Goal: Task Accomplishment & Management: Use online tool/utility

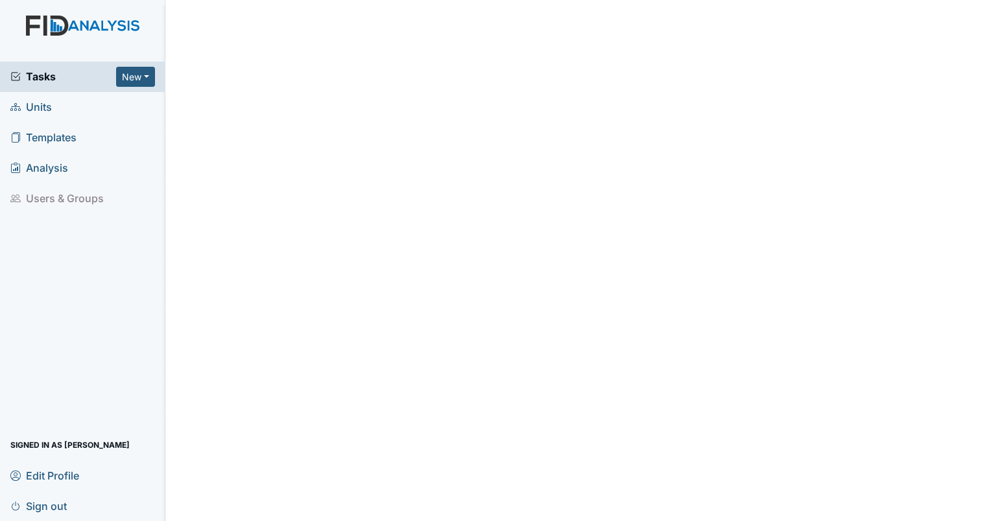
click at [41, 108] on span "Units" at bounding box center [30, 107] width 41 height 20
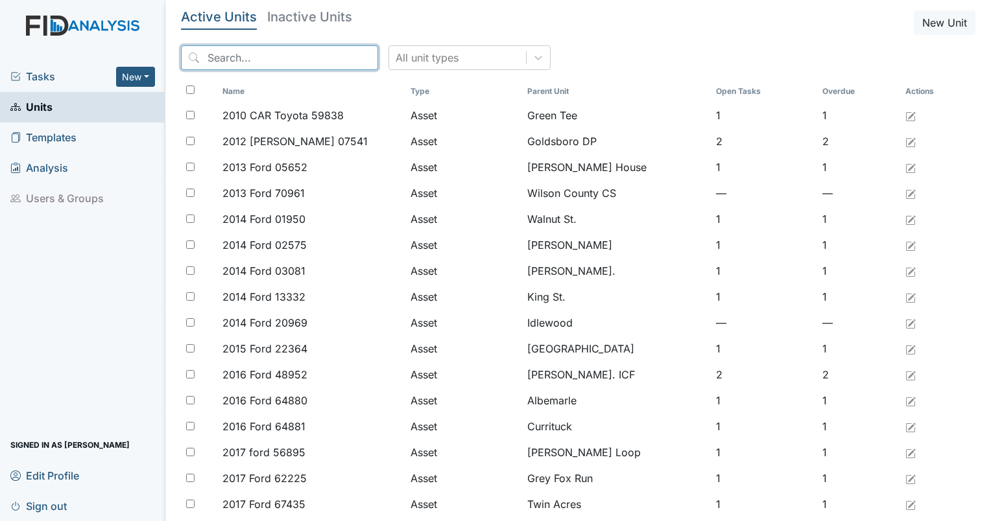
click at [225, 60] on input "search" at bounding box center [279, 57] width 197 height 25
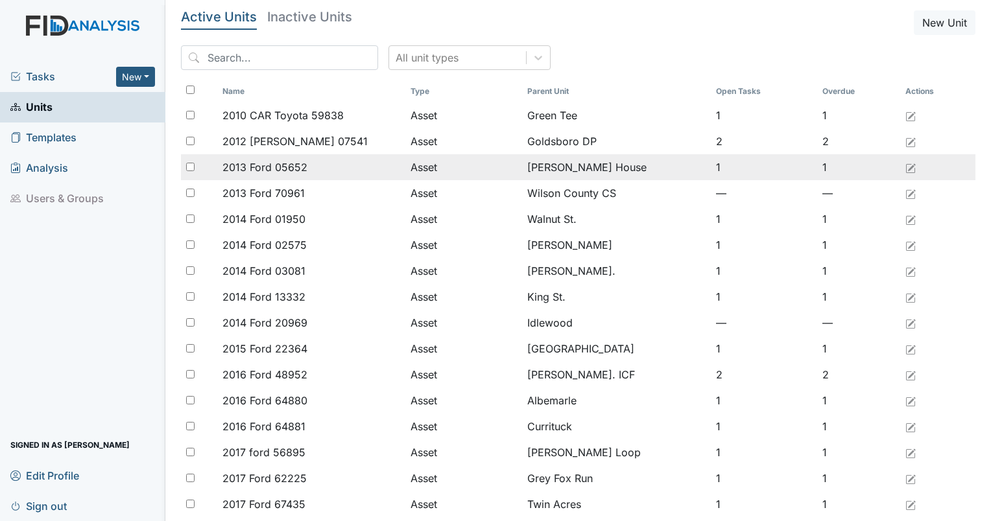
click at [794, 174] on td "1" at bounding box center [764, 167] width 107 height 26
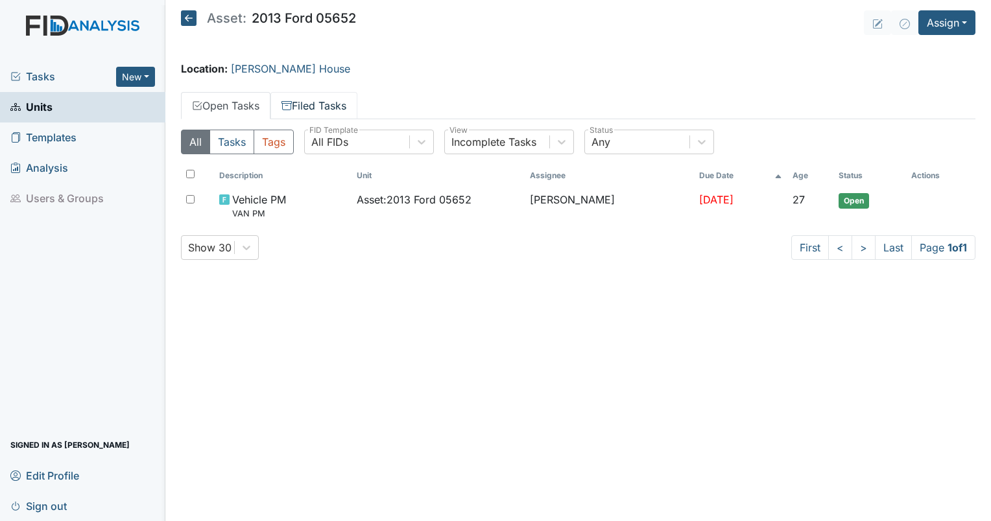
click at [309, 104] on link "Filed Tasks" at bounding box center [313, 105] width 87 height 27
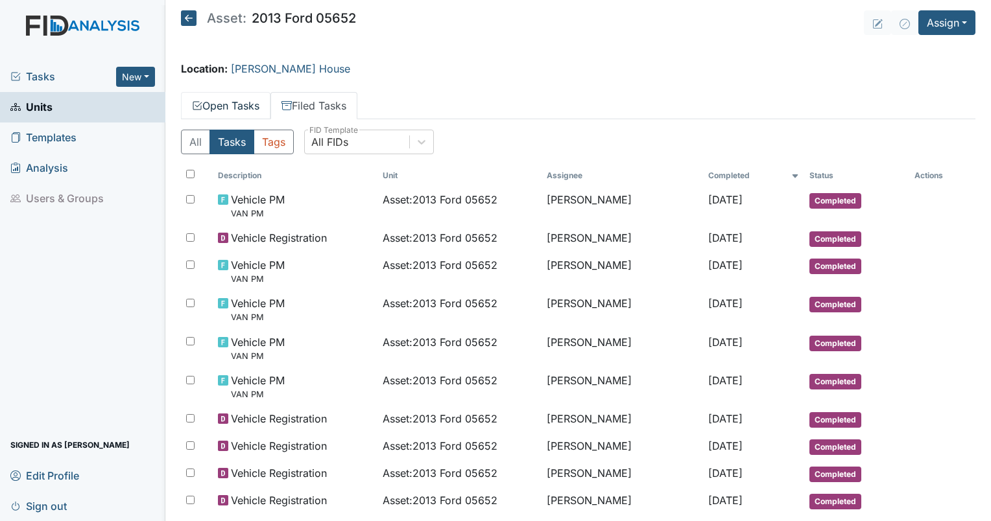
click at [249, 113] on link "Open Tasks" at bounding box center [225, 105] width 89 height 27
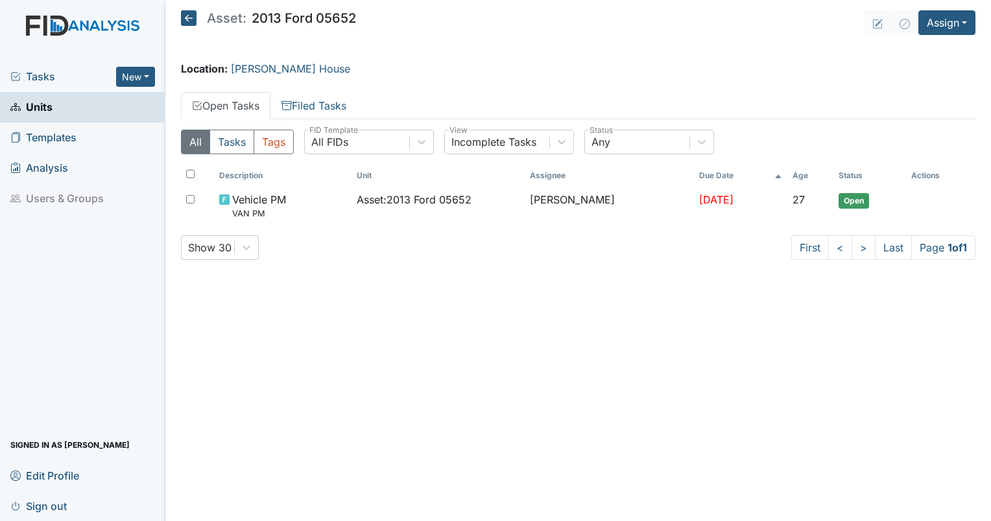
click at [39, 109] on span "Units" at bounding box center [31, 107] width 42 height 20
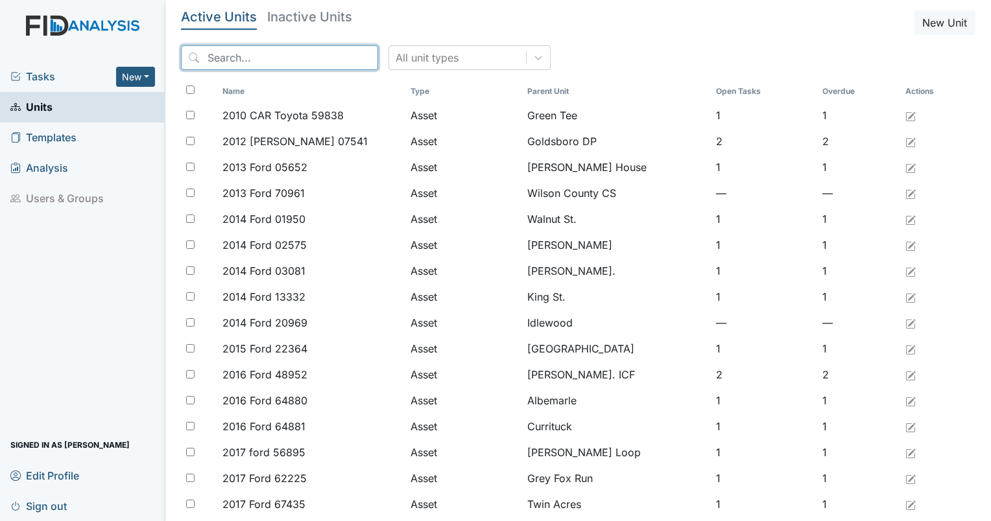
click at [289, 66] on input "search" at bounding box center [279, 57] width 197 height 25
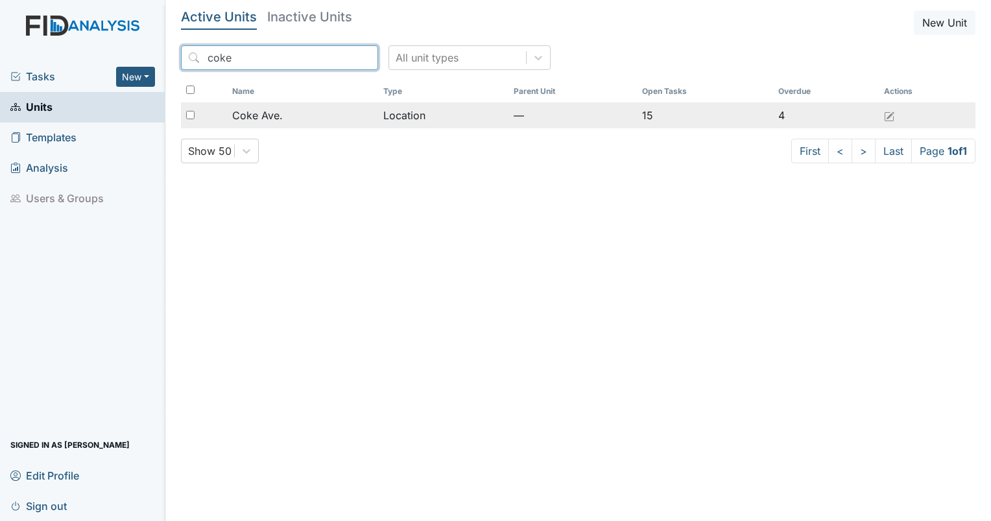
type input "coke"
click at [305, 113] on div "Coke Ave." at bounding box center [302, 116] width 141 height 16
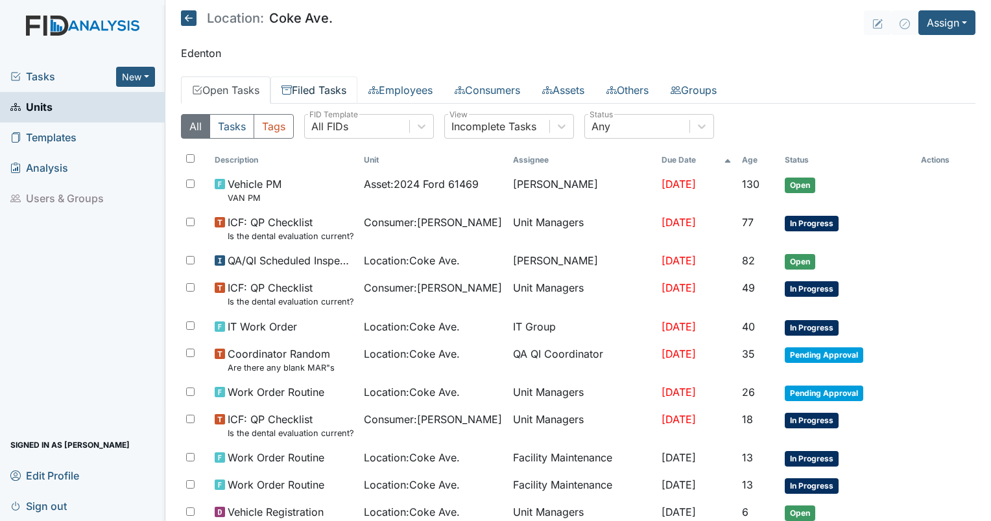
click at [311, 90] on link "Filed Tasks" at bounding box center [313, 89] width 87 height 27
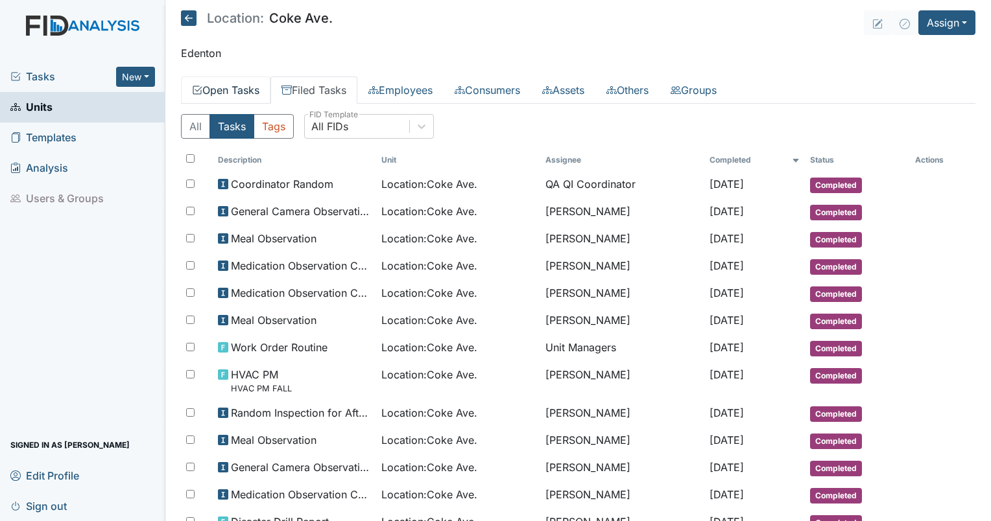
click at [254, 88] on link "Open Tasks" at bounding box center [225, 89] width 89 height 27
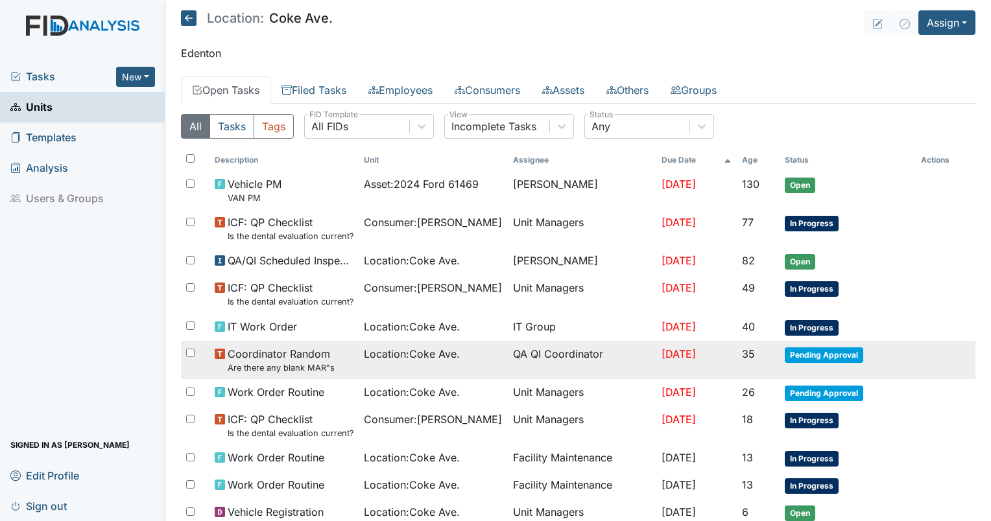
click at [664, 353] on span "[DATE]" at bounding box center [678, 353] width 34 height 13
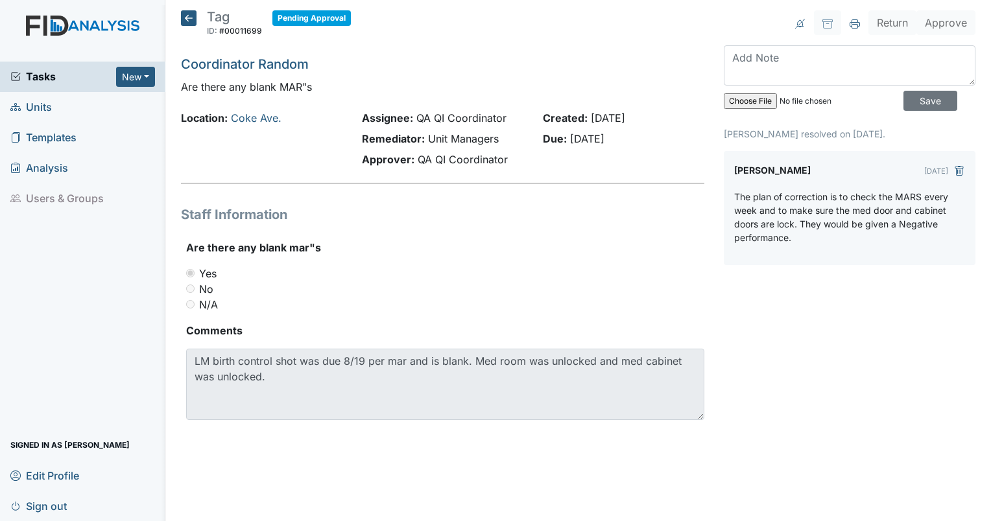
click at [191, 16] on icon at bounding box center [189, 18] width 16 height 16
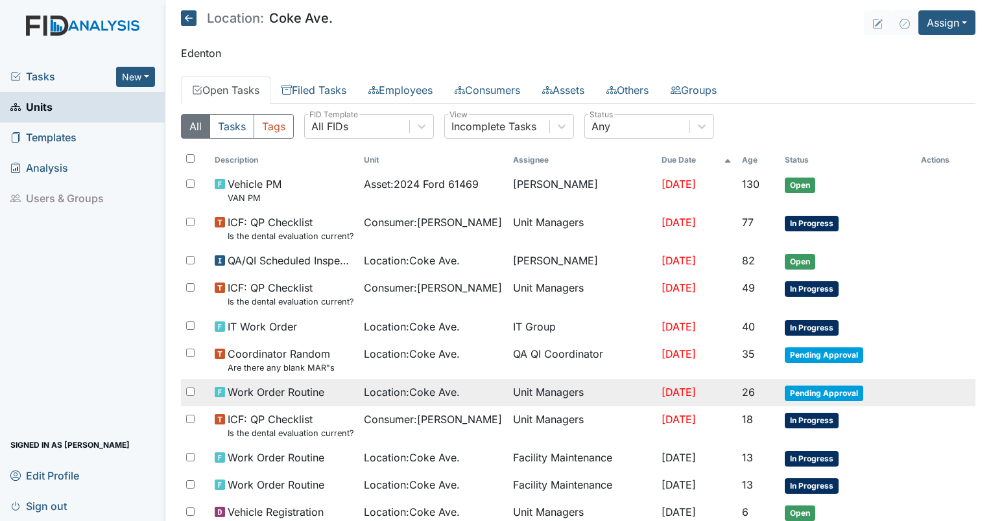
click at [670, 386] on span "Sep 25, 2025" at bounding box center [678, 392] width 34 height 13
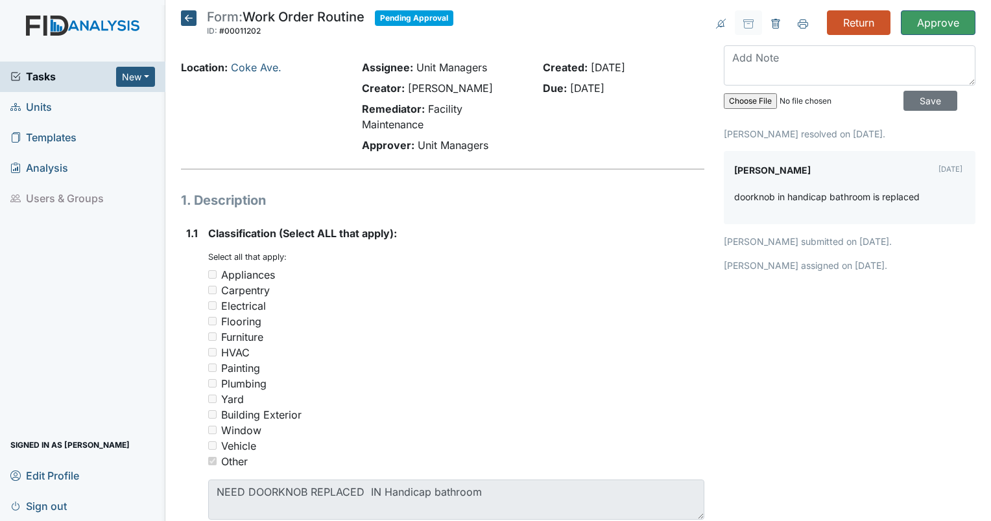
click at [190, 20] on icon at bounding box center [189, 18] width 16 height 16
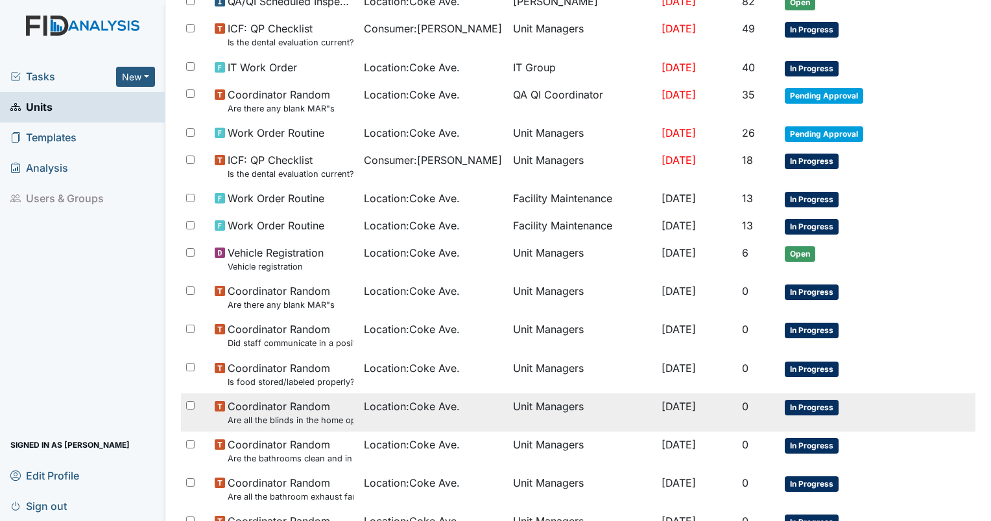
scroll to position [386, 0]
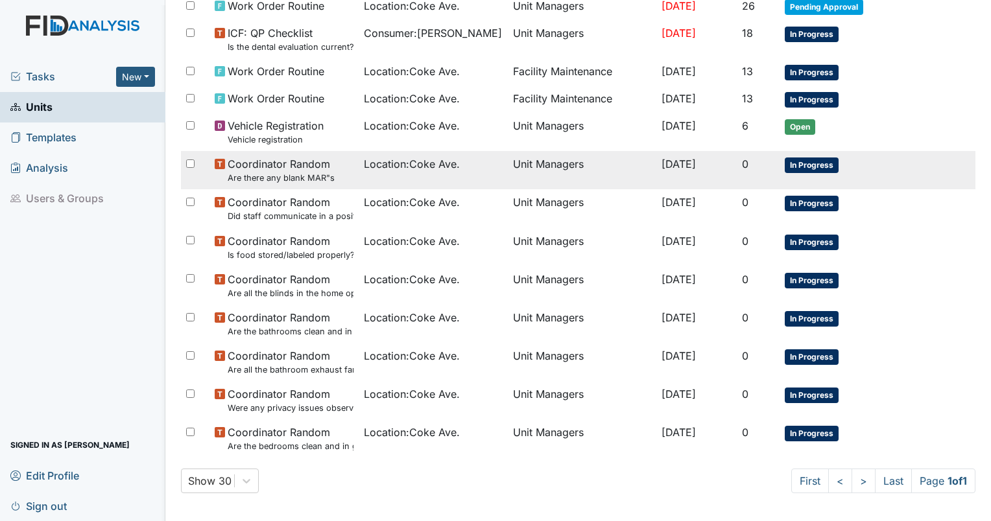
click at [707, 163] on td "[DATE]" at bounding box center [696, 170] width 80 height 38
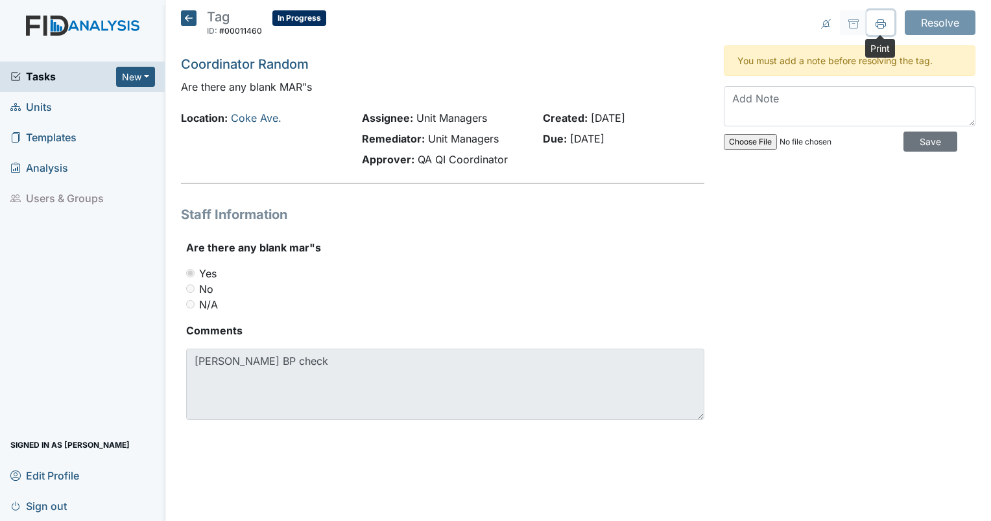
click at [884, 19] on icon at bounding box center [880, 24] width 10 height 10
click at [187, 21] on icon at bounding box center [189, 18] width 16 height 16
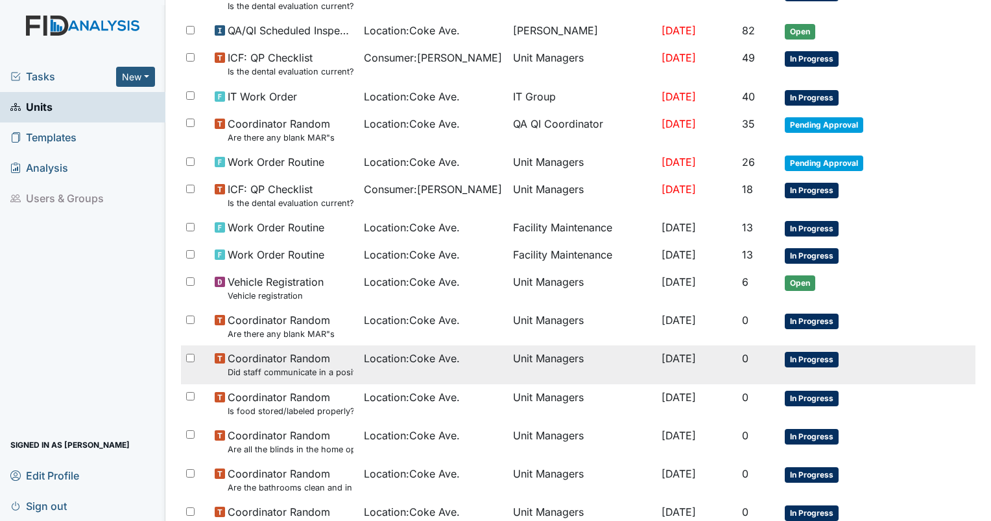
scroll to position [324, 0]
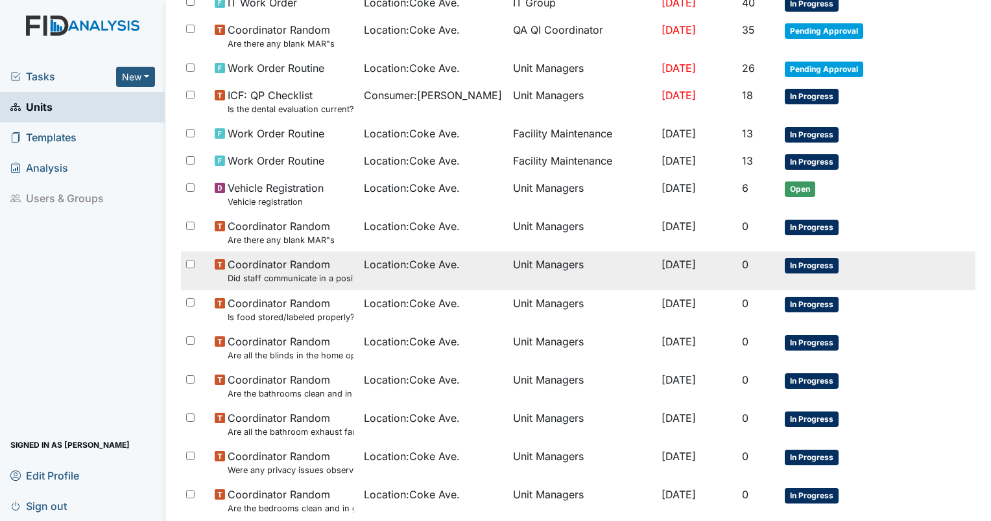
click at [661, 258] on span "[DATE]" at bounding box center [678, 264] width 34 height 13
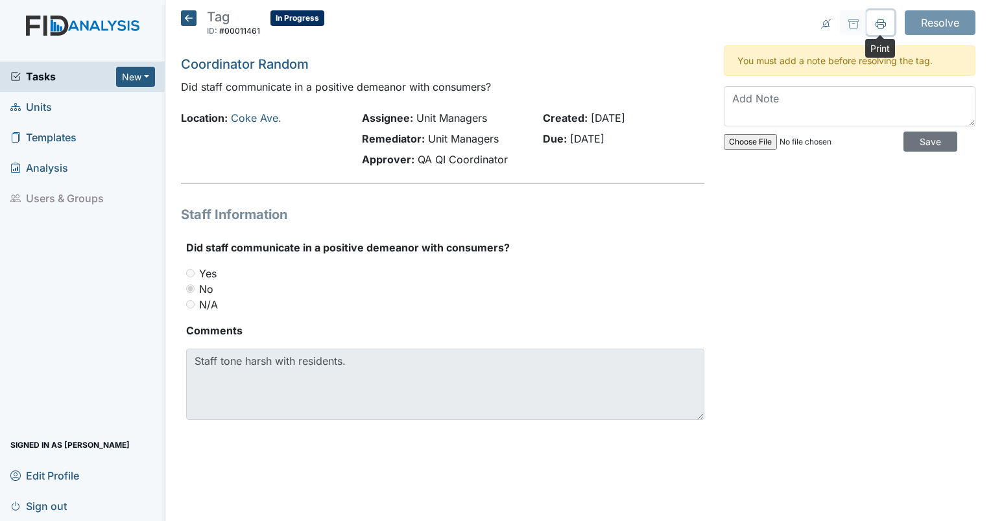
click at [879, 29] on button at bounding box center [880, 22] width 27 height 25
click at [194, 21] on icon at bounding box center [189, 18] width 16 height 16
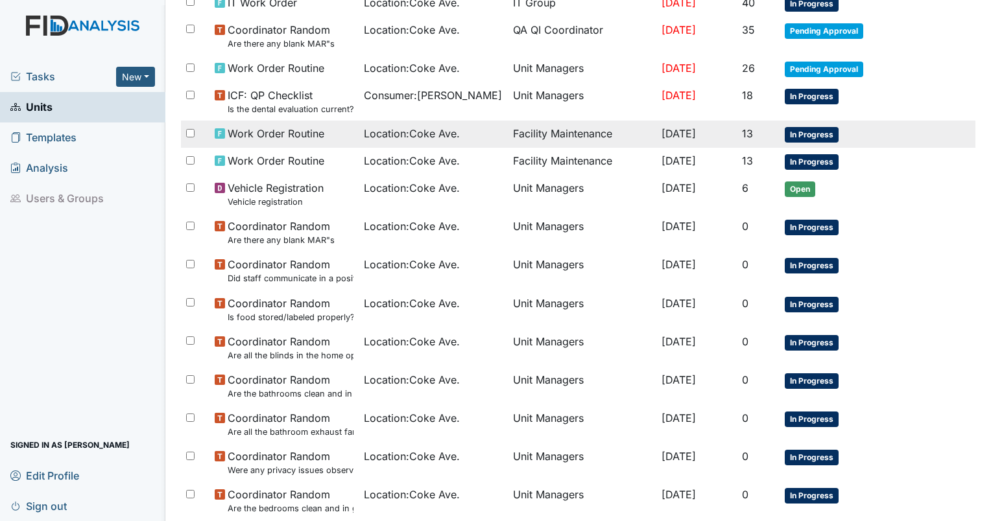
scroll to position [386, 0]
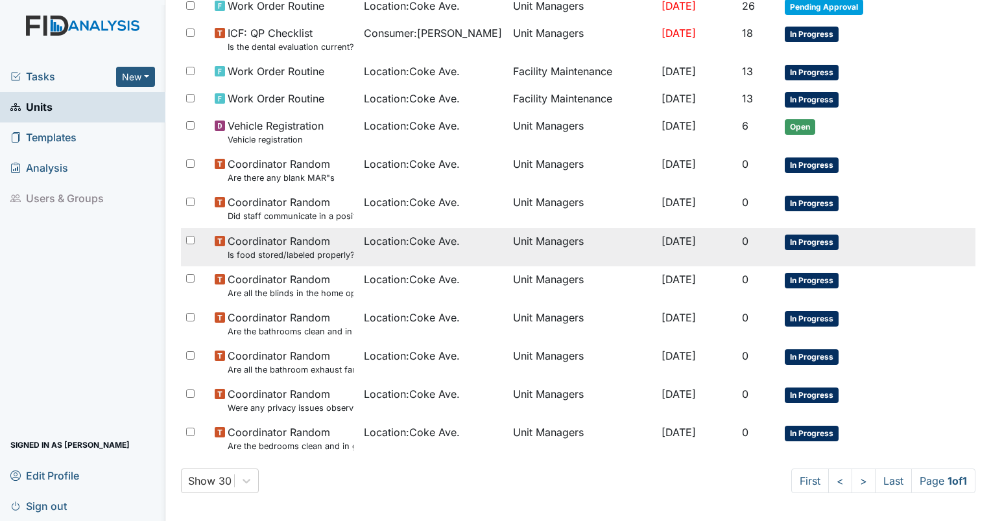
click at [825, 235] on span "In Progress" at bounding box center [811, 243] width 54 height 16
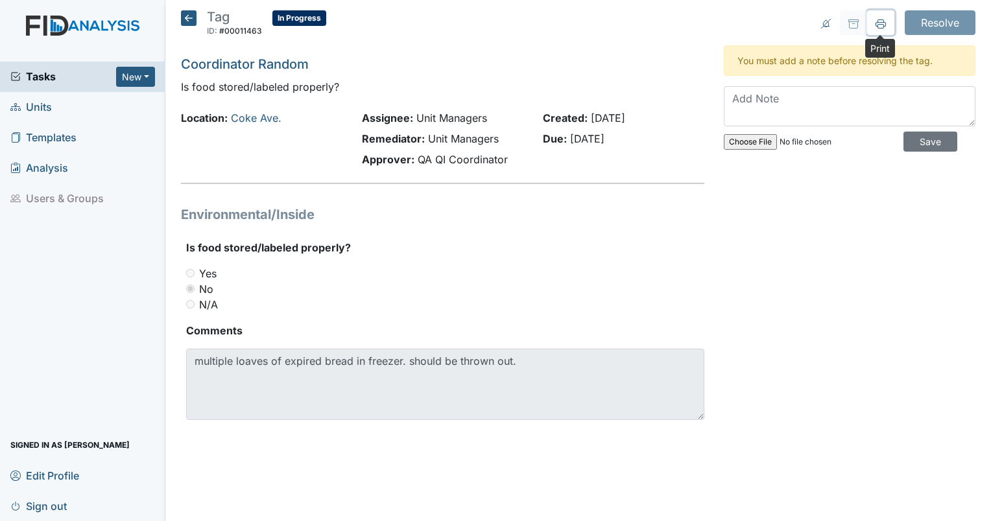
click at [879, 26] on icon at bounding box center [880, 24] width 10 height 10
click at [187, 18] on icon at bounding box center [189, 18] width 16 height 16
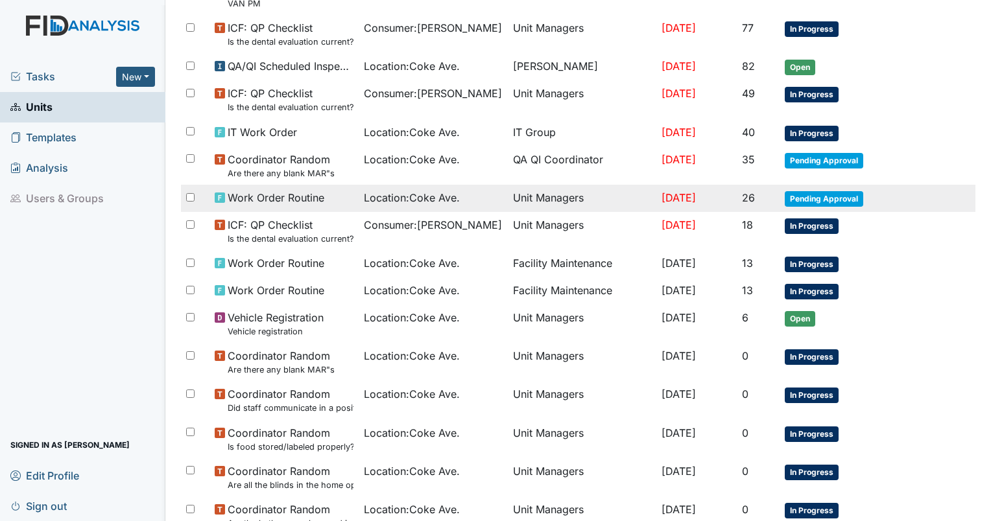
scroll to position [386, 0]
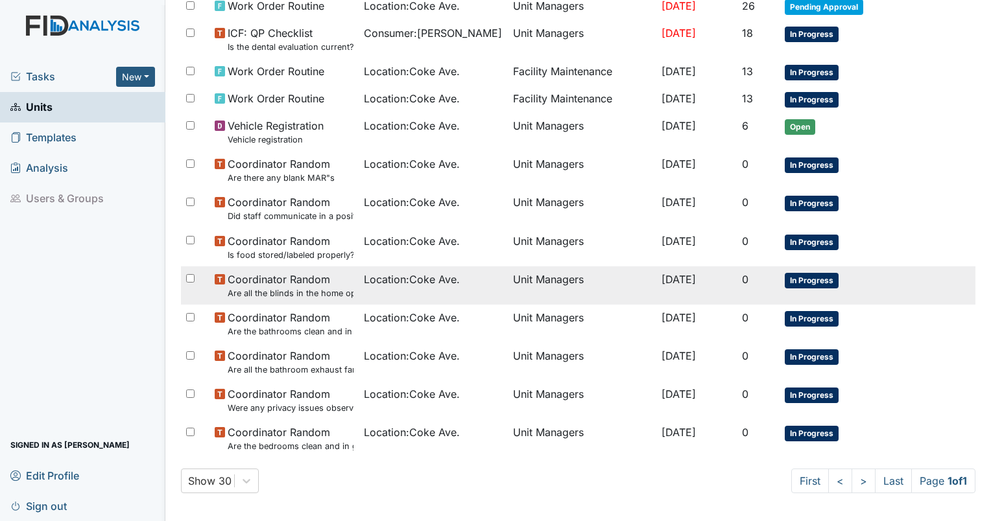
click at [814, 275] on span "In Progress" at bounding box center [811, 281] width 54 height 16
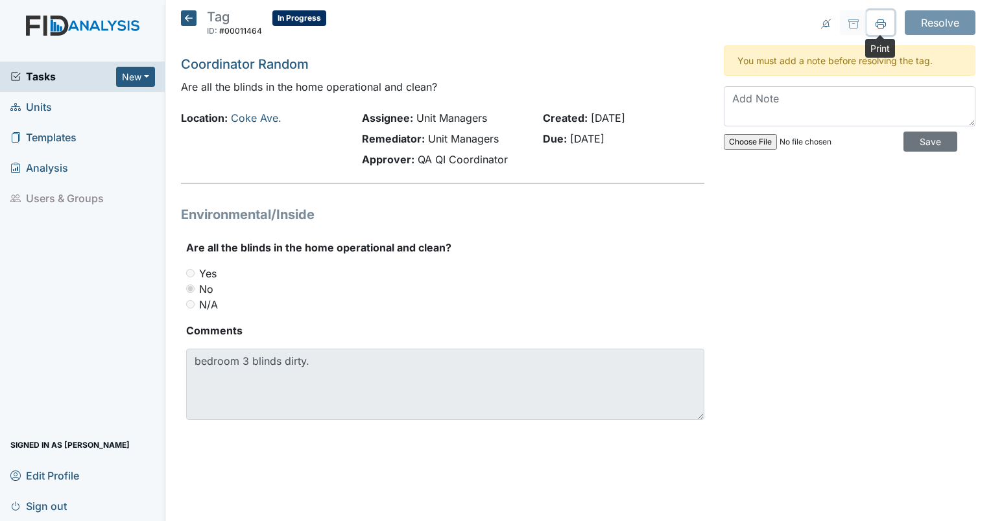
click at [882, 16] on button at bounding box center [880, 22] width 27 height 25
click at [189, 25] on icon at bounding box center [189, 18] width 16 height 16
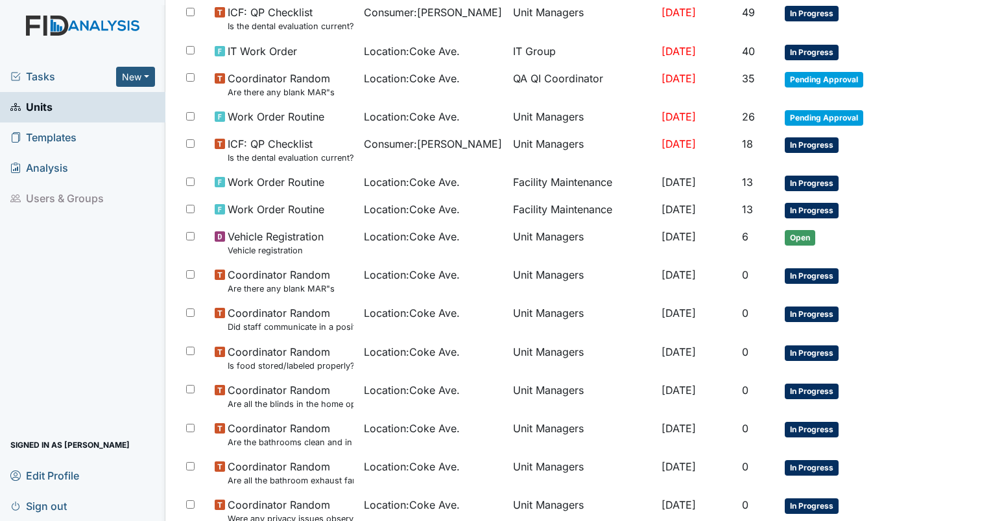
scroll to position [329, 0]
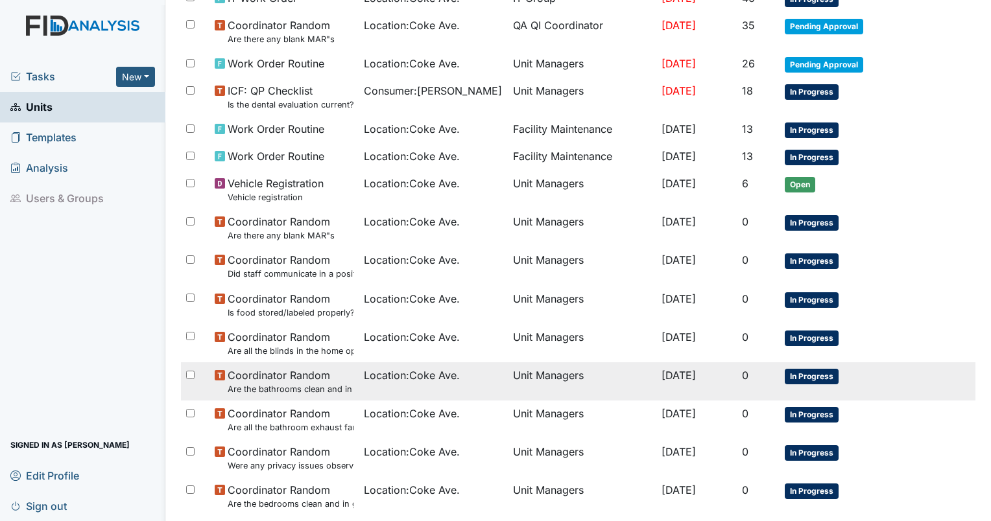
click at [817, 374] on span "In Progress" at bounding box center [811, 377] width 54 height 16
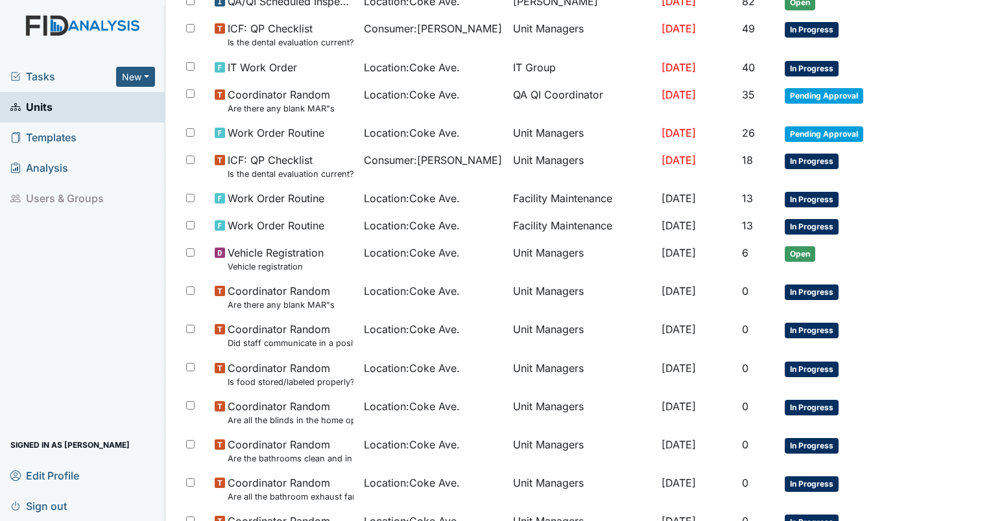
scroll to position [386, 0]
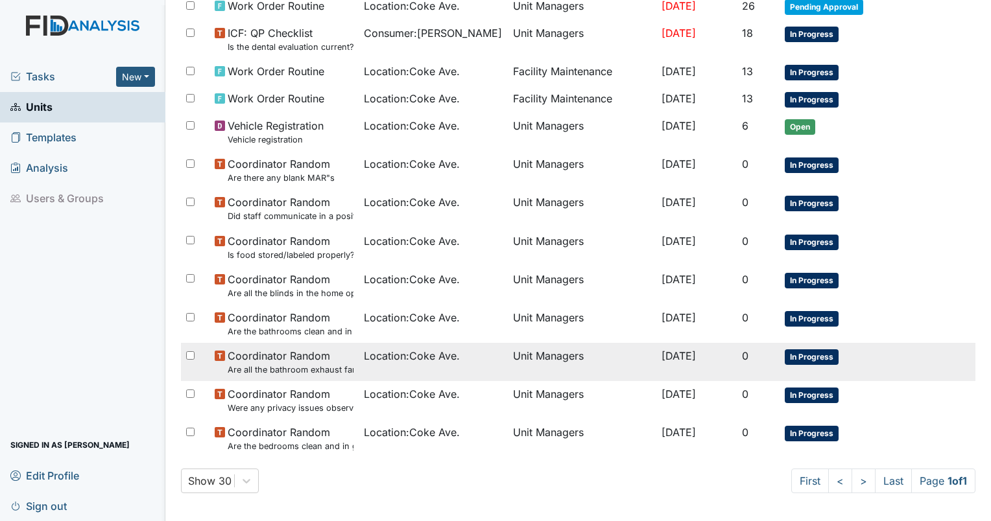
click at [484, 355] on div "Location : Coke Ave." at bounding box center [433, 356] width 139 height 16
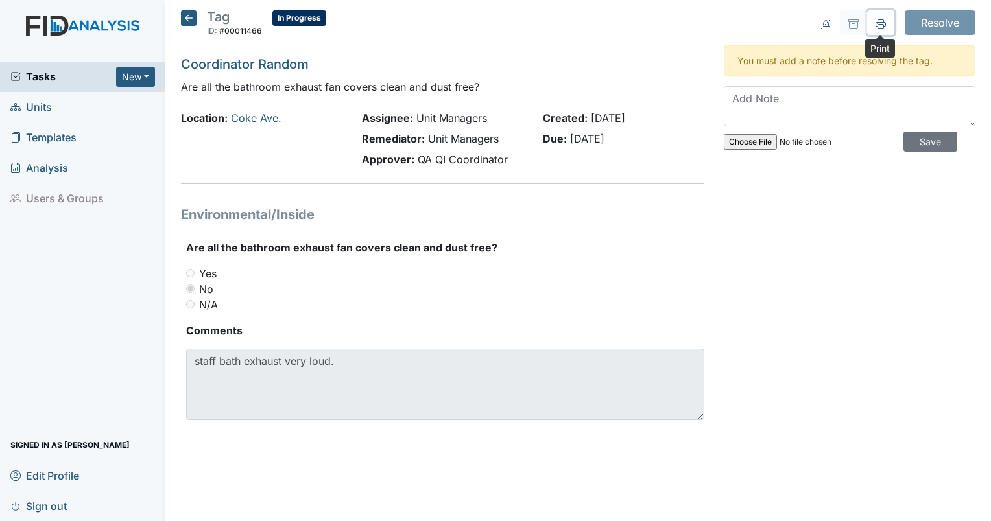
click at [880, 26] on icon at bounding box center [880, 24] width 10 height 10
click at [191, 21] on icon at bounding box center [189, 18] width 16 height 16
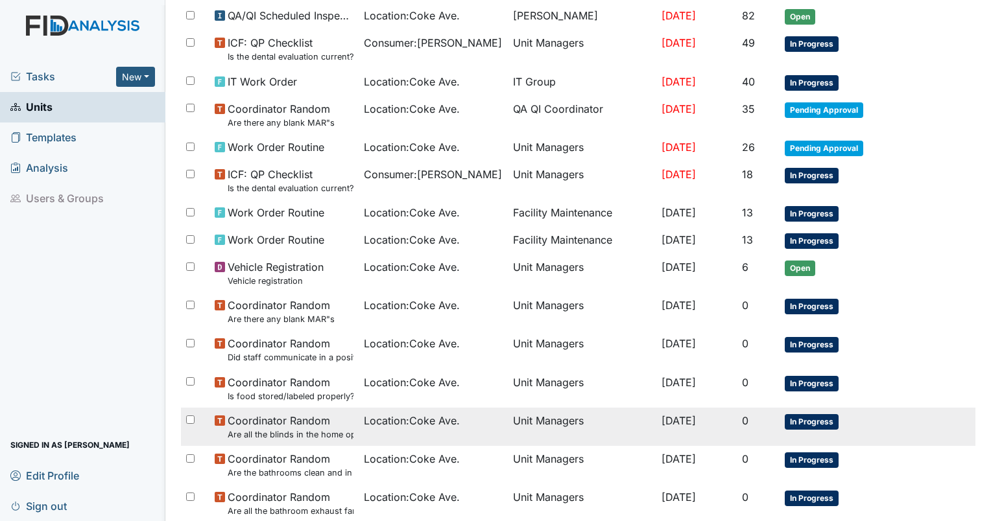
scroll to position [386, 0]
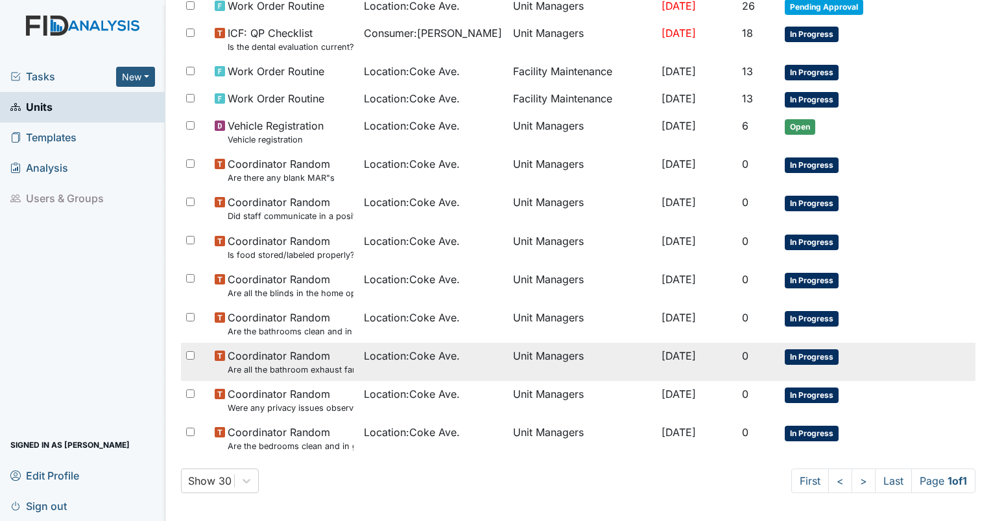
click at [602, 349] on td "Unit Managers" at bounding box center [582, 362] width 149 height 38
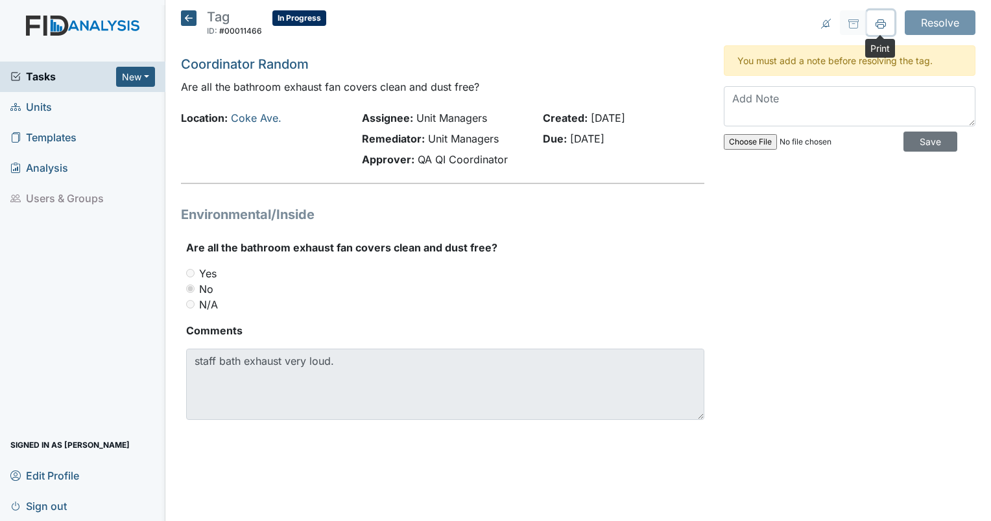
click at [880, 23] on icon at bounding box center [880, 24] width 10 height 10
click at [185, 21] on icon at bounding box center [189, 18] width 16 height 16
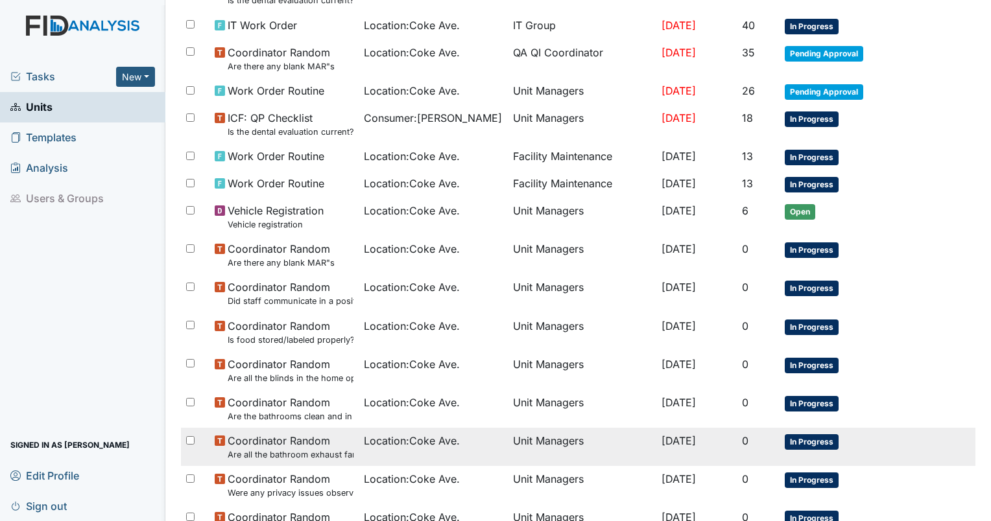
scroll to position [324, 0]
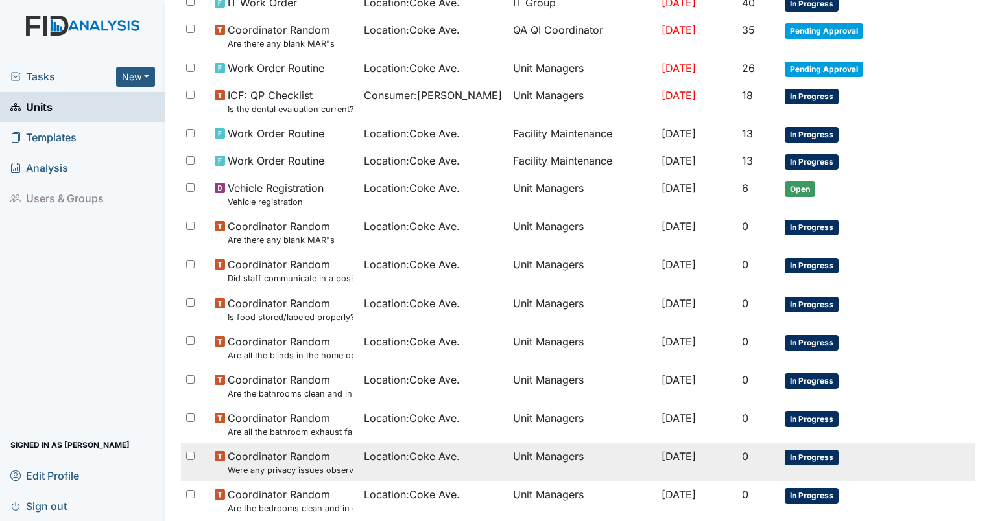
click at [695, 464] on td "[DATE]" at bounding box center [696, 462] width 80 height 38
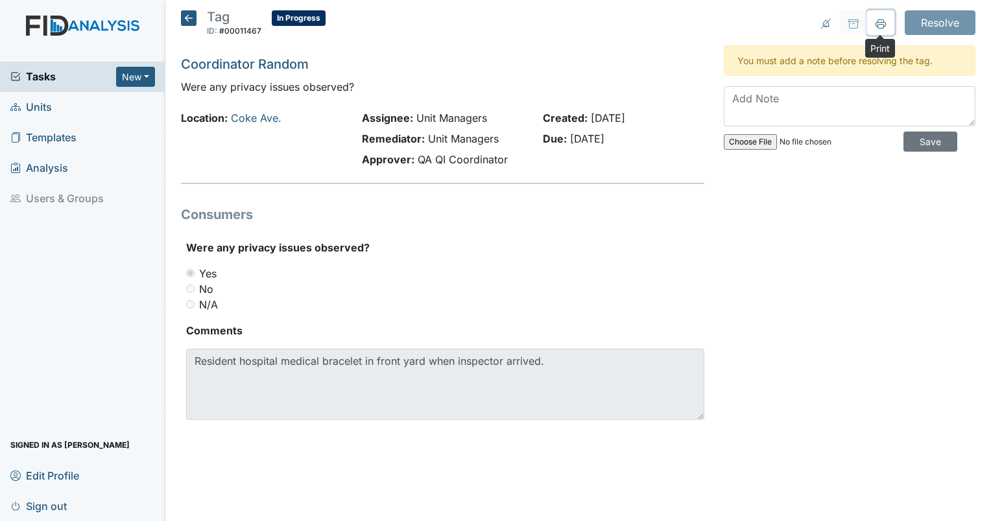
click at [880, 25] on icon at bounding box center [880, 24] width 10 height 10
click at [194, 21] on icon at bounding box center [189, 18] width 16 height 16
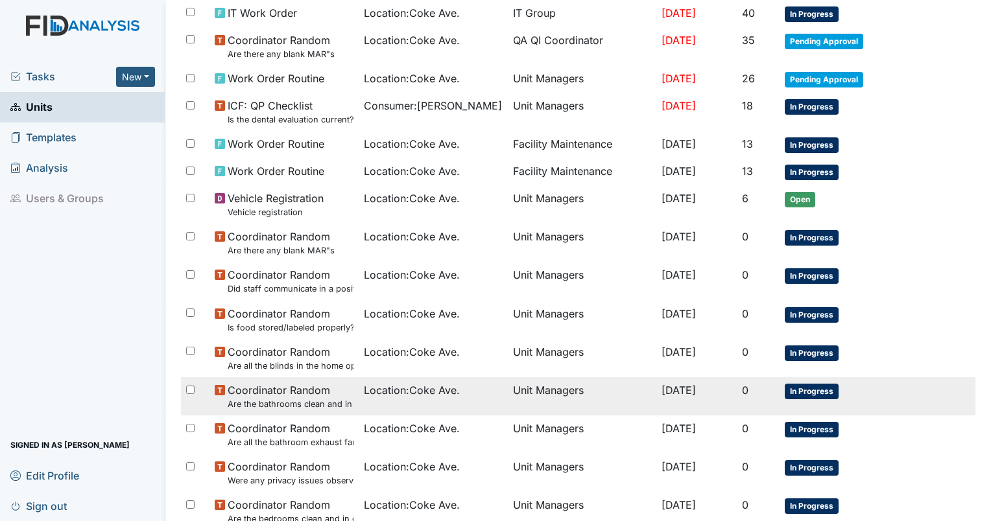
scroll to position [386, 0]
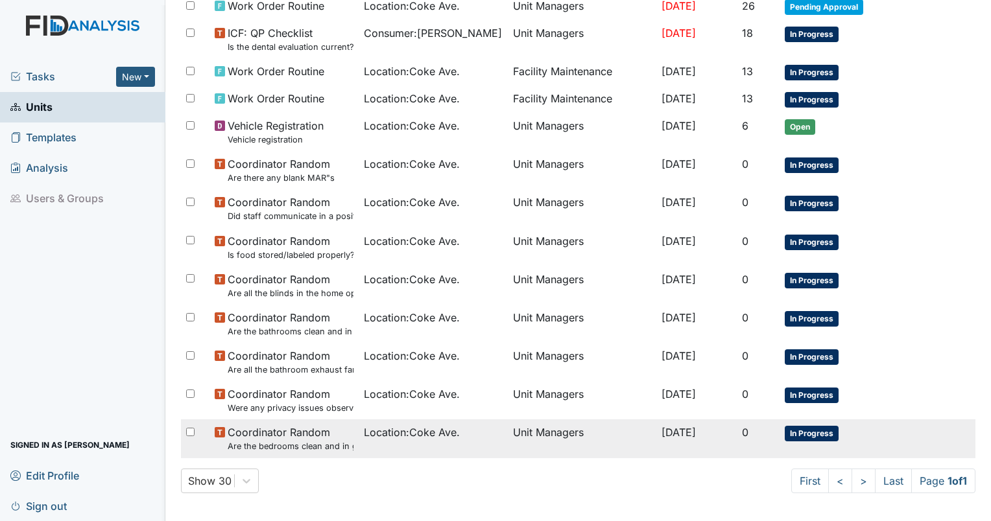
click at [538, 436] on td "Unit Managers" at bounding box center [582, 438] width 149 height 38
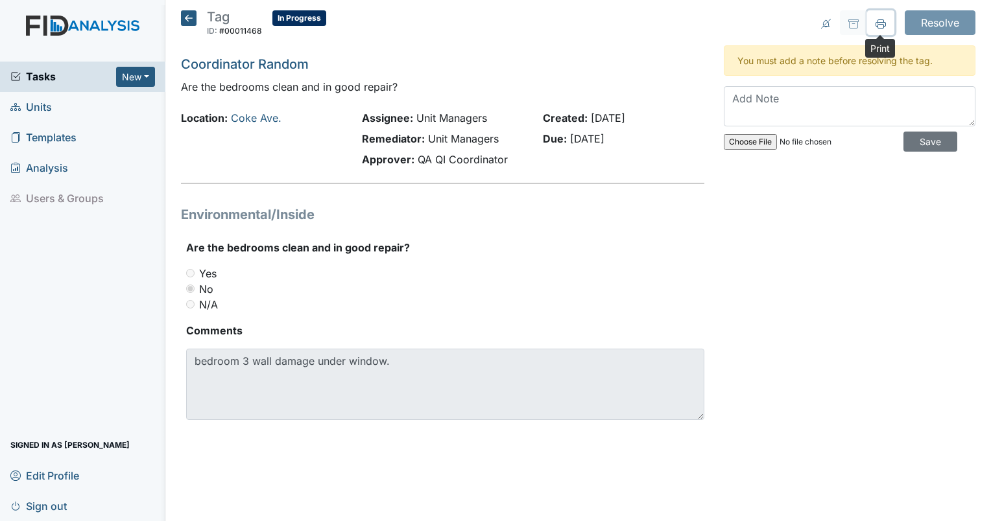
click at [883, 29] on button at bounding box center [880, 22] width 27 height 25
click at [187, 13] on icon at bounding box center [189, 18] width 16 height 16
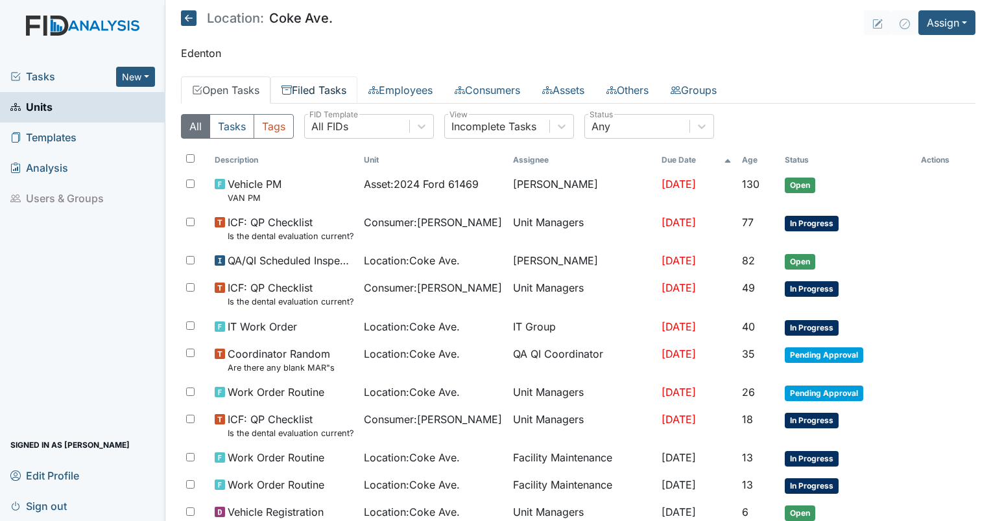
click at [331, 87] on link "Filed Tasks" at bounding box center [313, 89] width 87 height 27
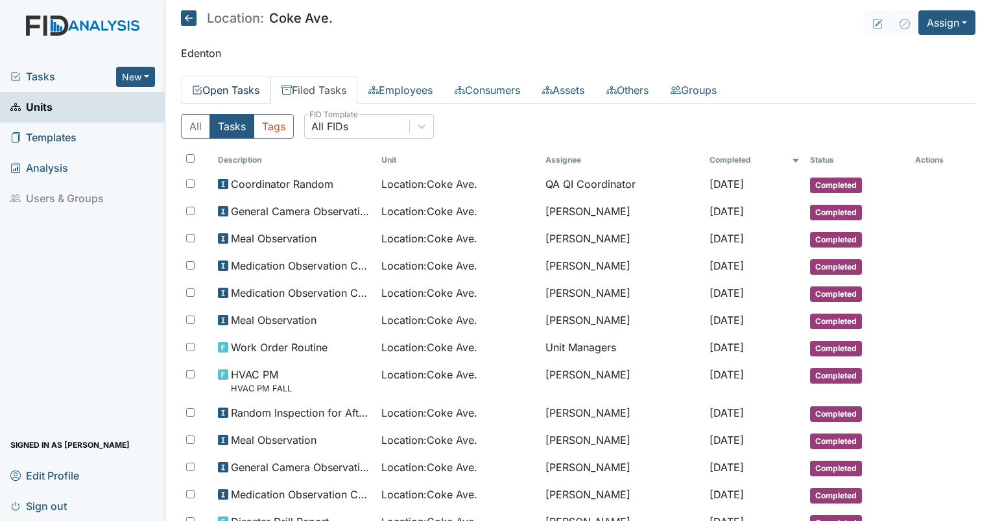
click at [252, 88] on link "Open Tasks" at bounding box center [225, 89] width 89 height 27
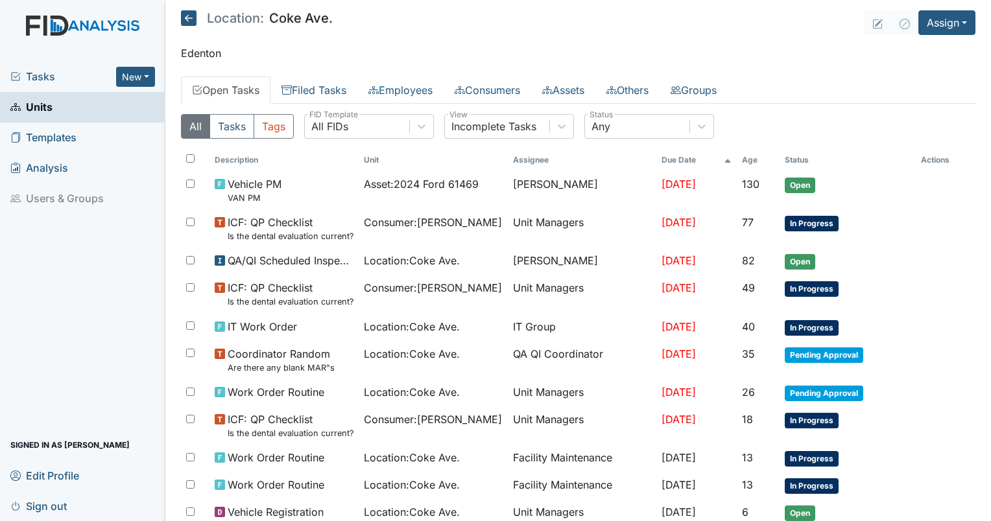
click at [434, 44] on main "Location: Coke Ave. Assign Assign Form Assign Inspection Assign Document Assign…" at bounding box center [577, 260] width 825 height 521
click at [335, 87] on link "Filed Tasks" at bounding box center [313, 89] width 87 height 27
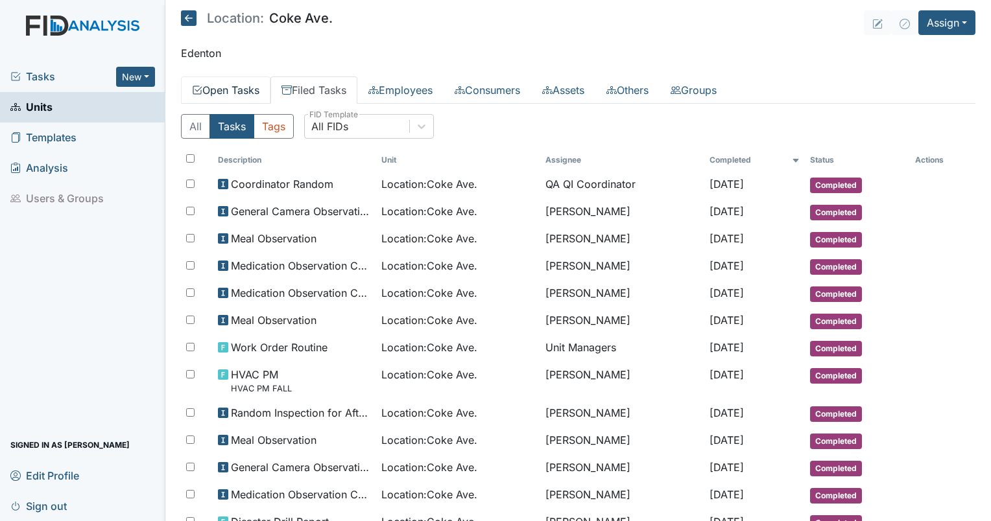
click at [257, 93] on link "Open Tasks" at bounding box center [225, 89] width 89 height 27
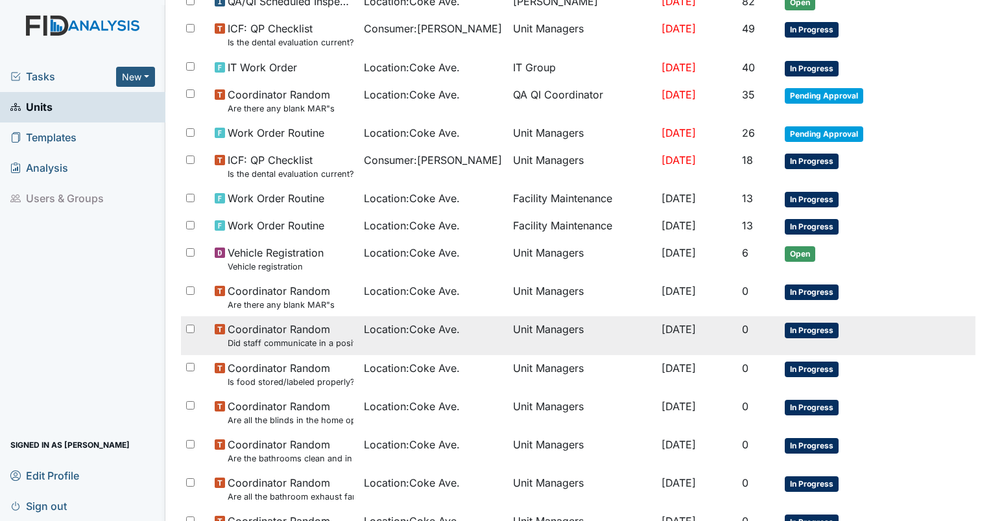
scroll to position [386, 0]
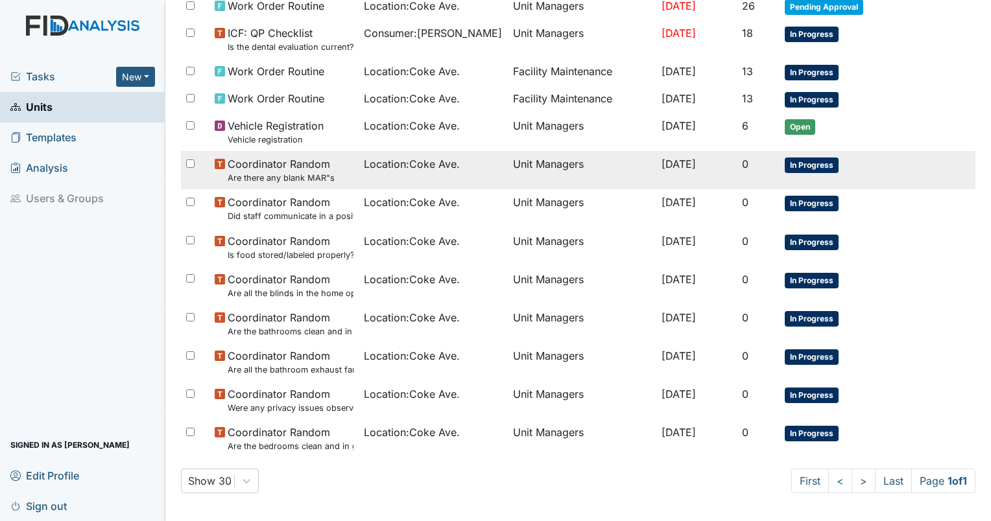
click at [827, 165] on span "In Progress" at bounding box center [811, 166] width 54 height 16
